Goal: Task Accomplishment & Management: Manage account settings

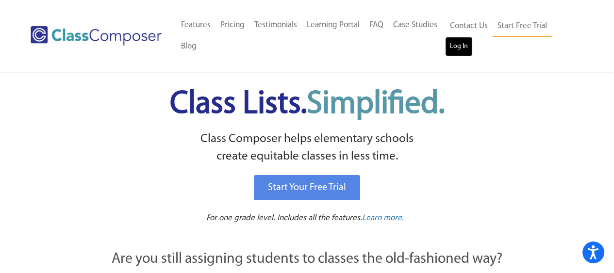
click at [452, 43] on link "Log In" at bounding box center [459, 46] width 28 height 19
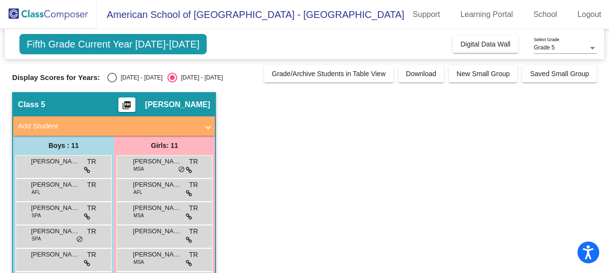
click at [113, 78] on div "Select an option" at bounding box center [112, 78] width 10 height 10
click at [112, 82] on input "[DATE] - [DATE]" at bounding box center [112, 82] width 0 height 0
radio input "true"
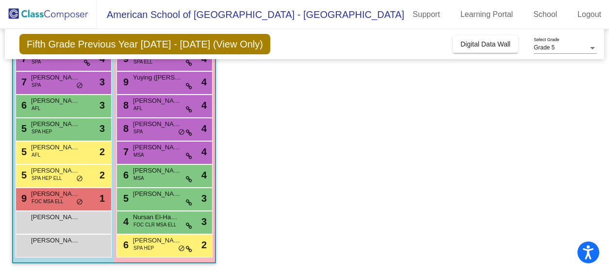
scroll to position [153, 0]
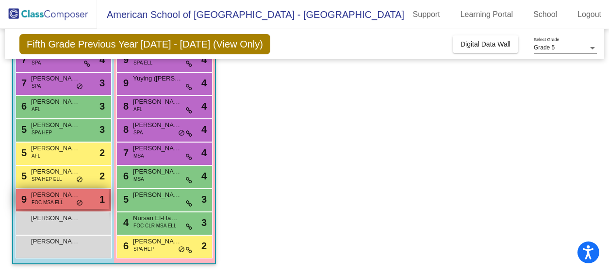
click at [52, 198] on span "[PERSON_NAME]" at bounding box center [55, 195] width 49 height 10
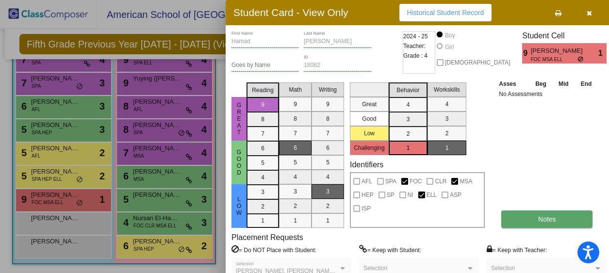
click at [520, 216] on button "Notes" at bounding box center [546, 218] width 91 height 17
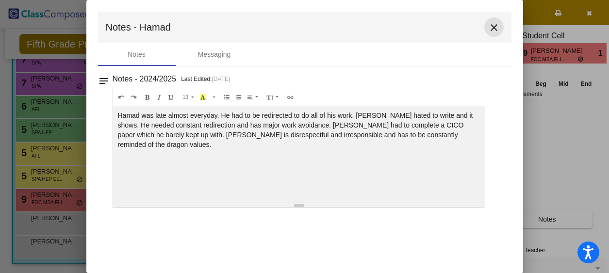
click at [494, 28] on mat-icon "close" at bounding box center [494, 28] width 12 height 12
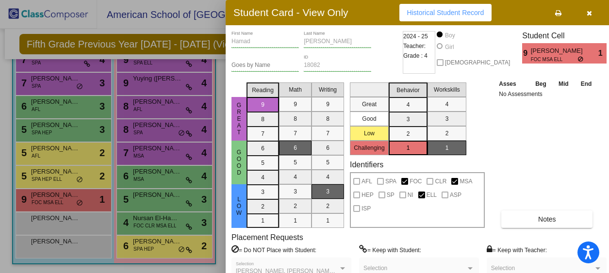
click at [586, 15] on icon "button" at bounding box center [588, 13] width 5 height 7
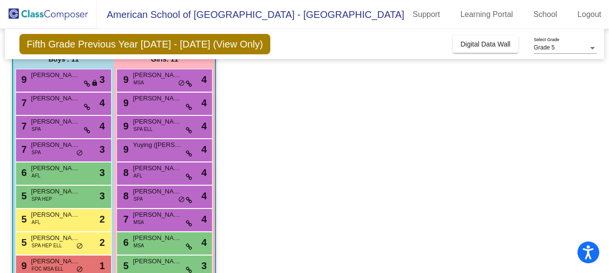
scroll to position [87, 0]
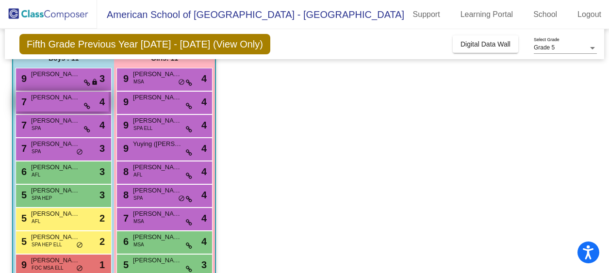
click at [52, 103] on div "7 Alexander Hatch lock do_not_disturb_alt 4" at bounding box center [62, 102] width 93 height 20
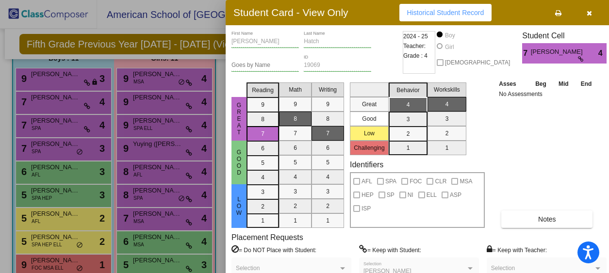
click at [586, 12] on icon "button" at bounding box center [588, 13] width 5 height 7
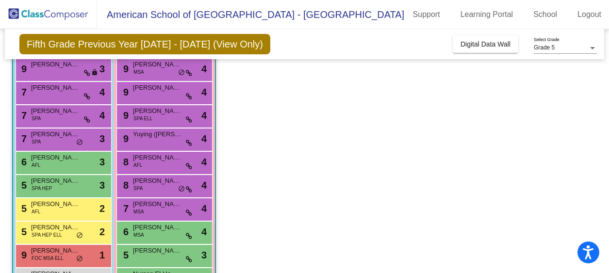
scroll to position [96, 0]
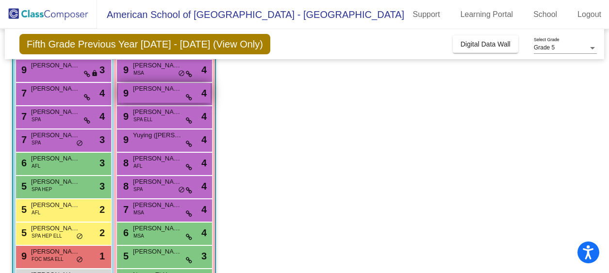
click at [169, 97] on div "9 Ira Singh lock do_not_disturb_alt 4" at bounding box center [164, 93] width 93 height 20
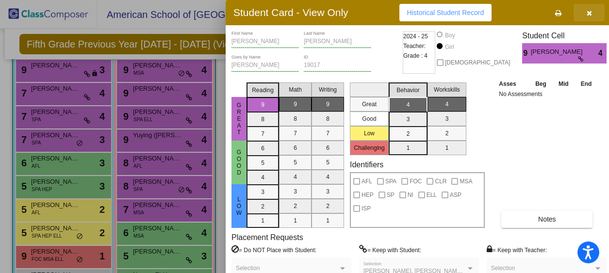
click at [586, 13] on icon "button" at bounding box center [588, 13] width 5 height 7
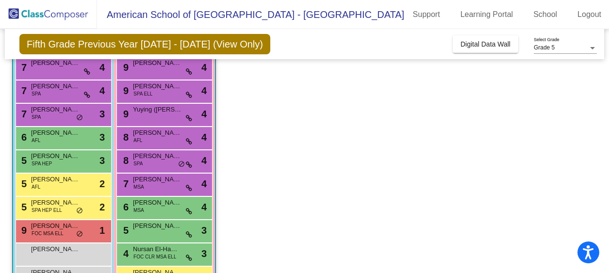
scroll to position [124, 0]
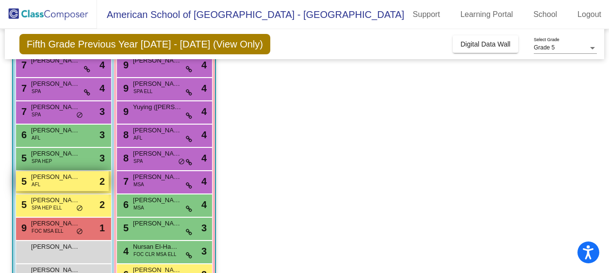
click at [67, 189] on div "5 Benjamin Gaete Katusic AFL lock do_not_disturb_alt 2" at bounding box center [62, 181] width 93 height 20
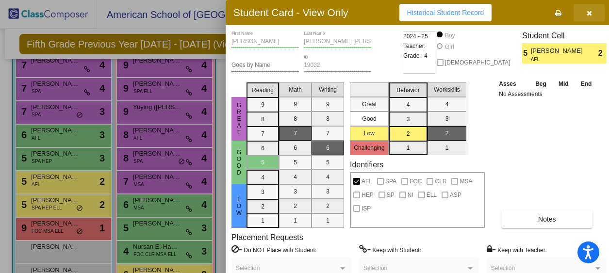
click at [586, 12] on icon "button" at bounding box center [588, 13] width 5 height 7
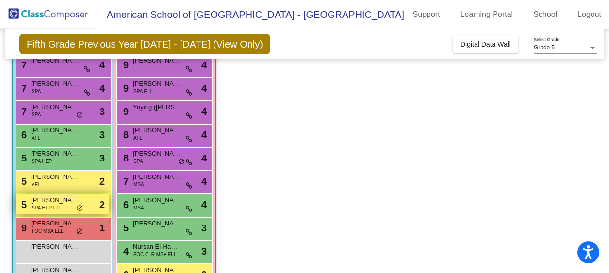
click at [61, 204] on span "Rafael Hurkmans" at bounding box center [55, 200] width 49 height 10
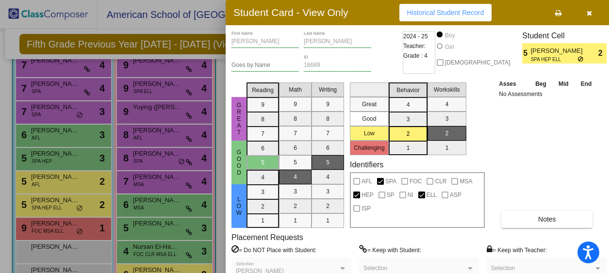
click at [591, 12] on button "button" at bounding box center [588, 12] width 31 height 17
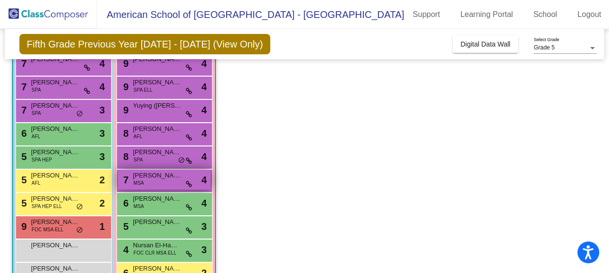
scroll to position [121, 0]
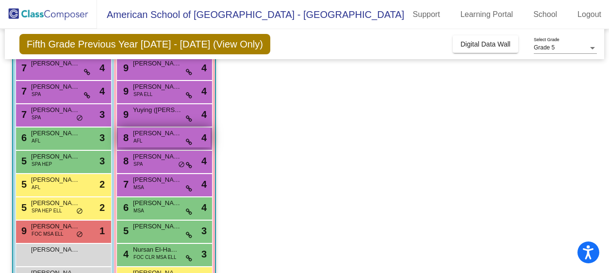
click at [155, 143] on div "8 Bibi Allam AFL lock do_not_disturb_alt 4" at bounding box center [164, 138] width 93 height 20
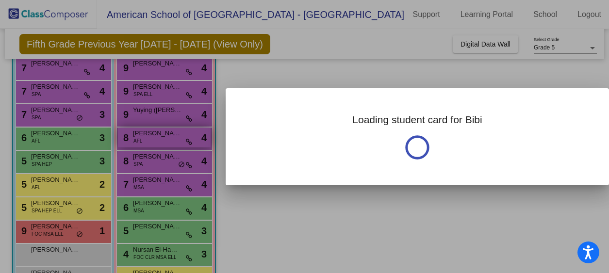
click at [155, 143] on div at bounding box center [304, 136] width 609 height 273
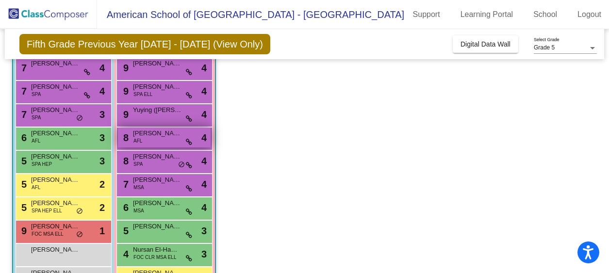
click at [150, 133] on span "Bibi Allam" at bounding box center [157, 134] width 49 height 10
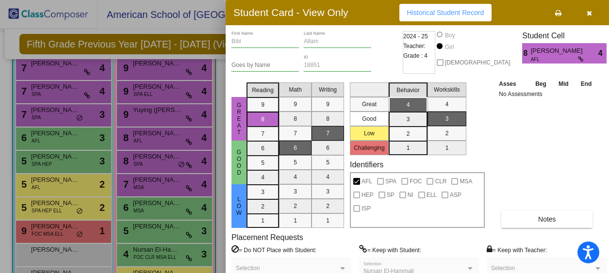
click at [586, 13] on icon "button" at bounding box center [588, 13] width 5 height 7
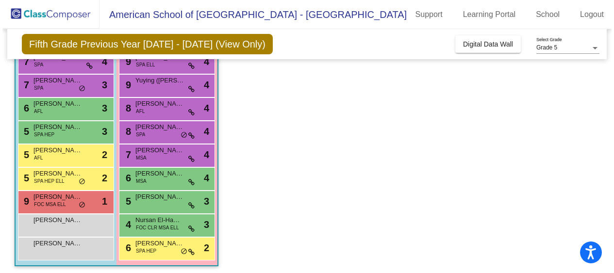
scroll to position [154, 0]
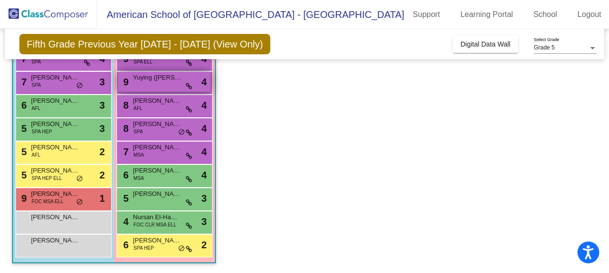
click at [172, 76] on span "Yuying (Katherine) Guo" at bounding box center [157, 78] width 49 height 10
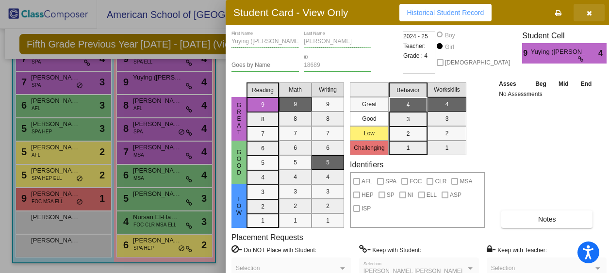
click at [587, 11] on icon "button" at bounding box center [588, 13] width 5 height 7
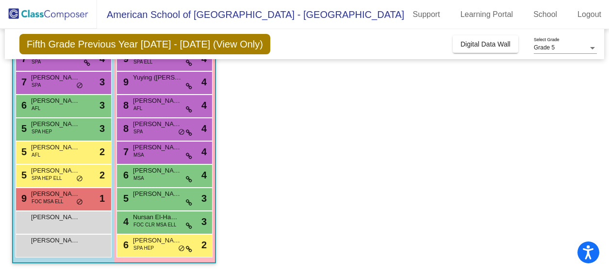
click at [587, 11] on link "Logout" at bounding box center [588, 15] width 39 height 16
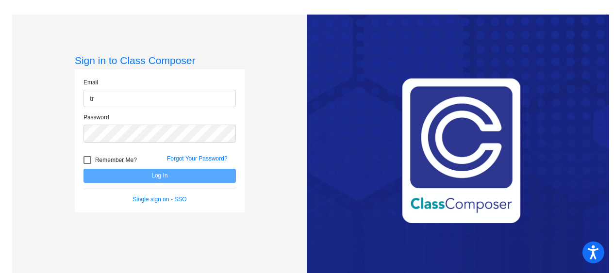
type input "t"
type input "cmartin@asd.edu.qa"
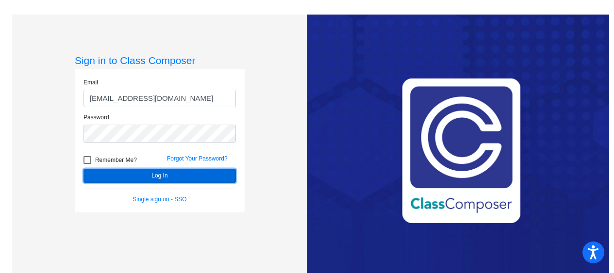
click at [144, 175] on button "Log In" at bounding box center [159, 176] width 152 height 14
